Goal: Task Accomplishment & Management: Complete application form

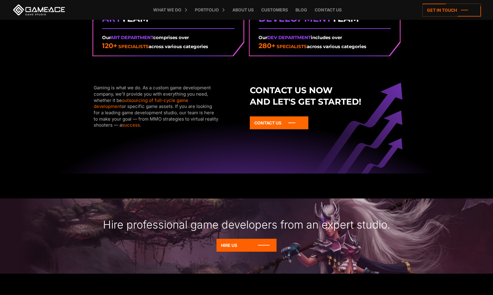
scroll to position [767, 0]
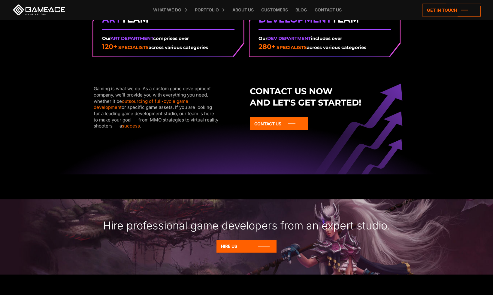
click at [93, 89] on div "Gaming is what we do. As a custom game development company, we’ll provide you w…" at bounding box center [168, 119] width 156 height 67
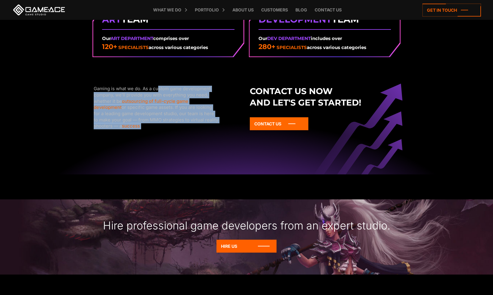
drag, startPoint x: 93, startPoint y: 88, endPoint x: 125, endPoint y: 128, distance: 50.9
click at [125, 128] on div "Gaming is what we do. As a custom game development company, we’ll provide you w…" at bounding box center [157, 107] width 126 height 43
copy div "Gaming is what we do. As a custom game development company, we’ll provide you w…"
click at [138, 77] on div "Gaming is what we do. As a custom game development company, we’ll provide you w…" at bounding box center [246, 115] width 313 height 117
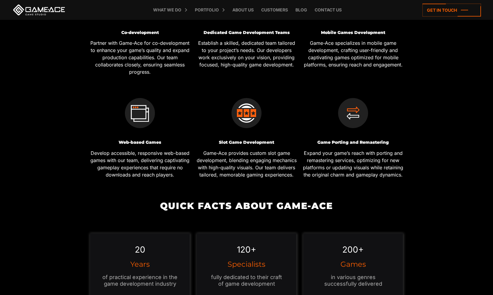
scroll to position [0, 0]
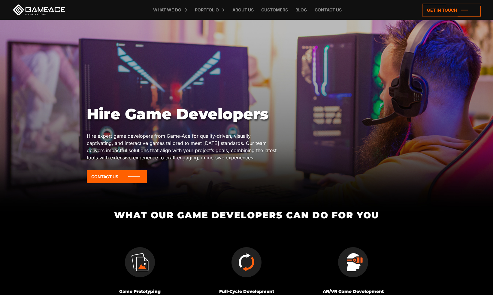
click at [202, 112] on h1 "Hire Game Developers" at bounding box center [183, 114] width 192 height 18
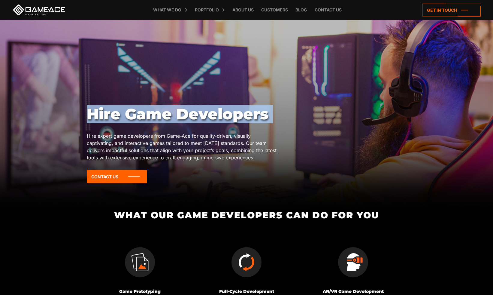
click at [202, 112] on h1 "Hire Game Developers" at bounding box center [183, 114] width 192 height 18
copy div "Hire Game Developers"
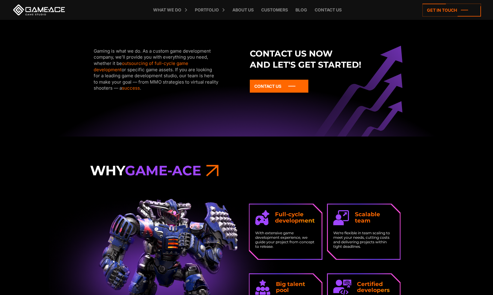
scroll to position [874, 0]
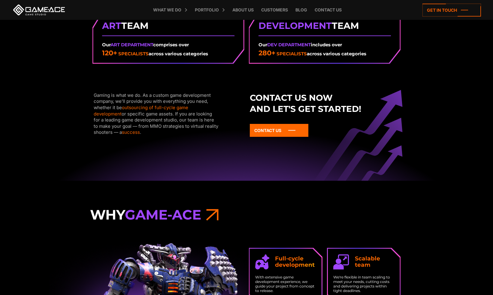
click at [324, 108] on strong "Contact us now and let's get started!" at bounding box center [325, 103] width 150 height 23
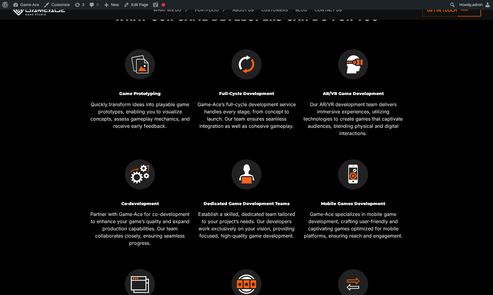
scroll to position [365, 0]
